Goal: Find specific page/section: Find specific page/section

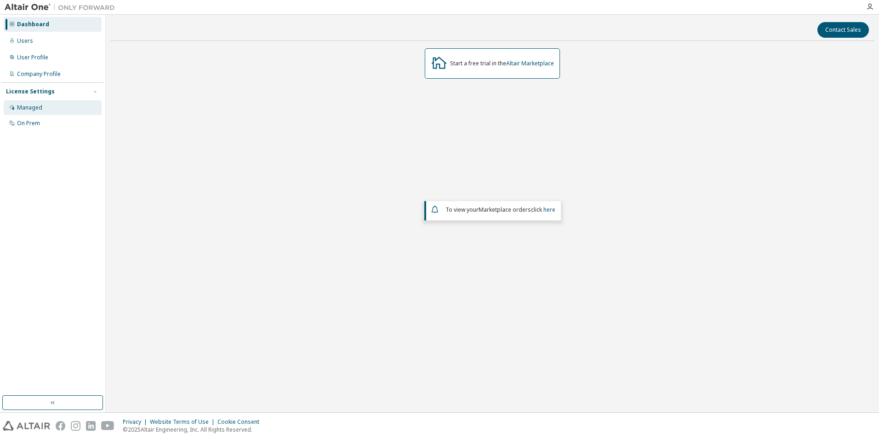
click at [47, 108] on div "Managed" at bounding box center [53, 107] width 98 height 15
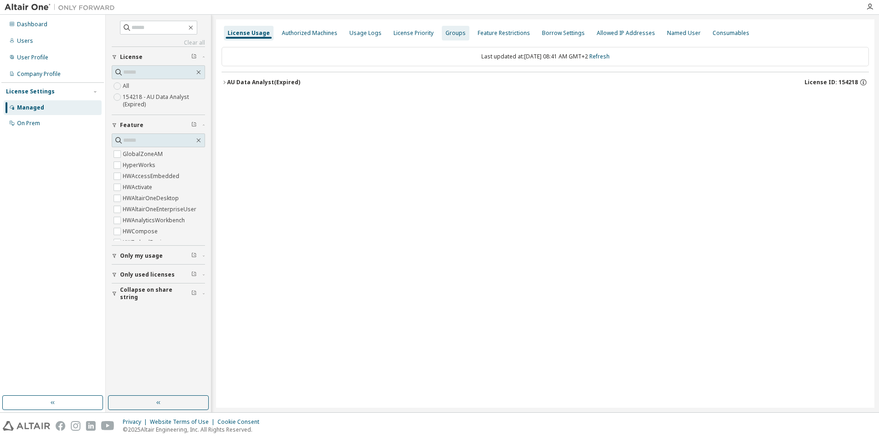
click at [449, 29] on div "Groups" at bounding box center [456, 32] width 20 height 7
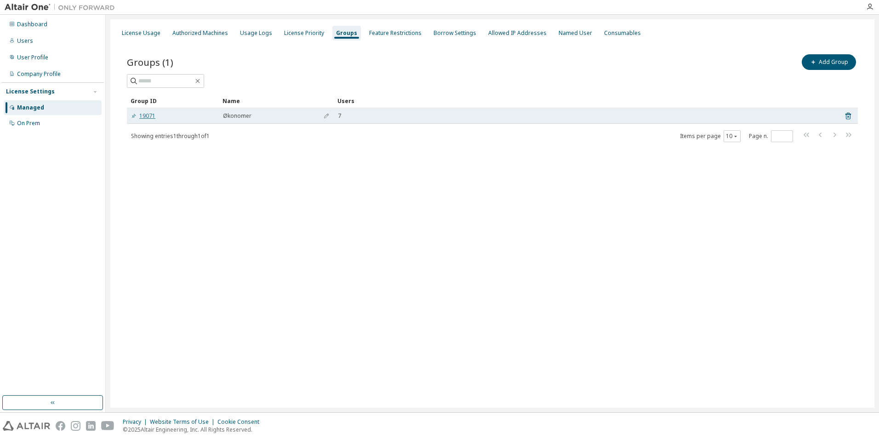
click at [146, 113] on link "19071" at bounding box center [143, 115] width 24 height 7
